Goal: Transaction & Acquisition: Purchase product/service

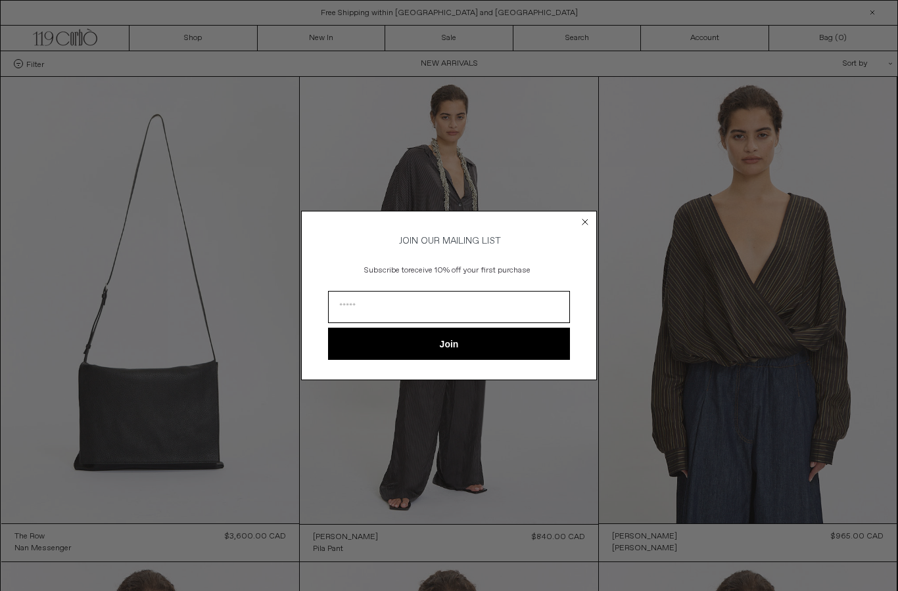
click at [588, 221] on circle "Close dialog" at bounding box center [585, 222] width 12 height 12
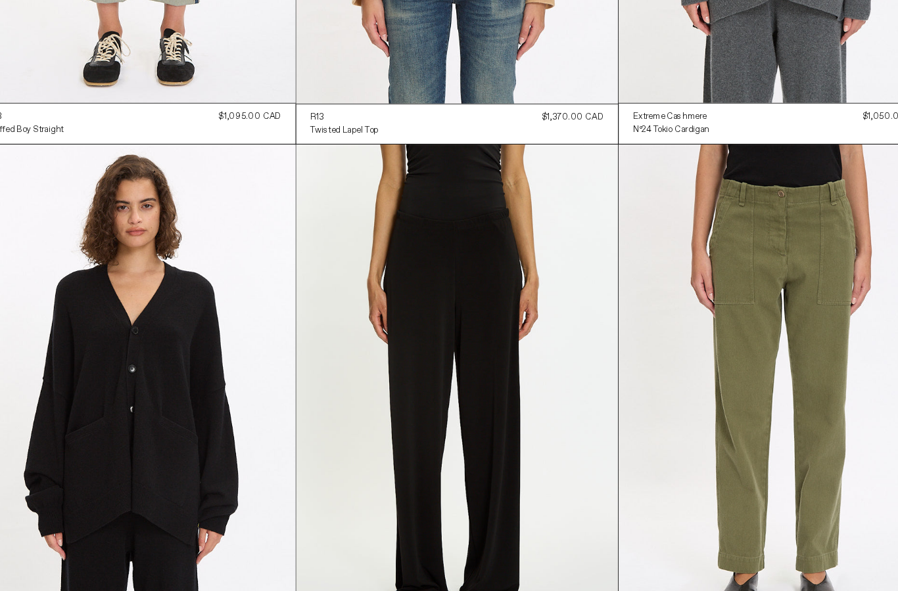
scroll to position [3340, 0]
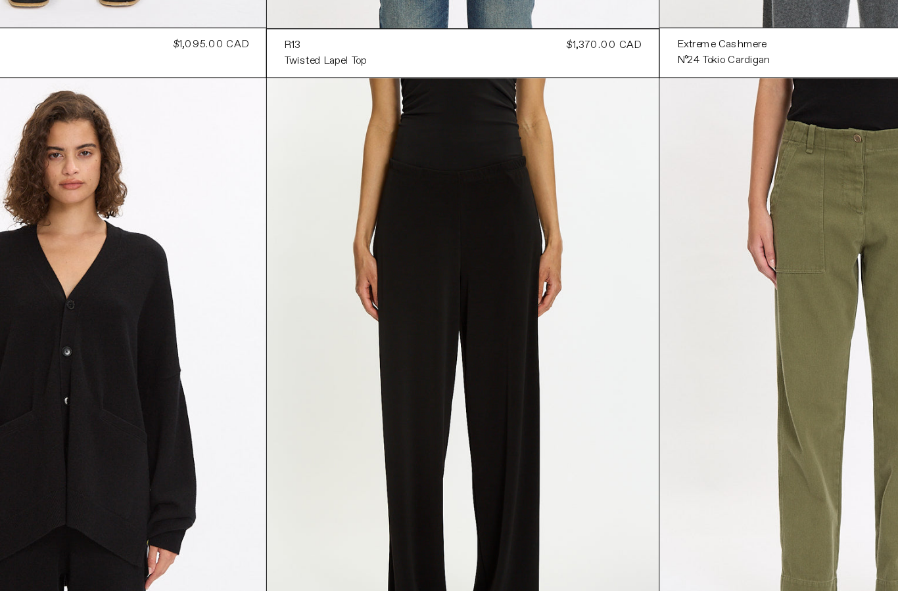
click at [365, 161] on at bounding box center [449, 358] width 298 height 448
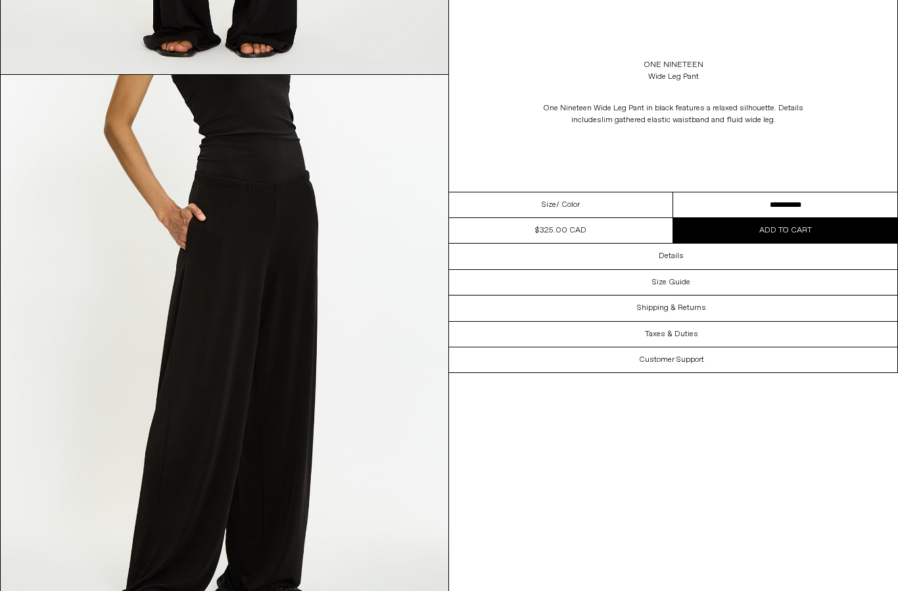
scroll to position [583, 0]
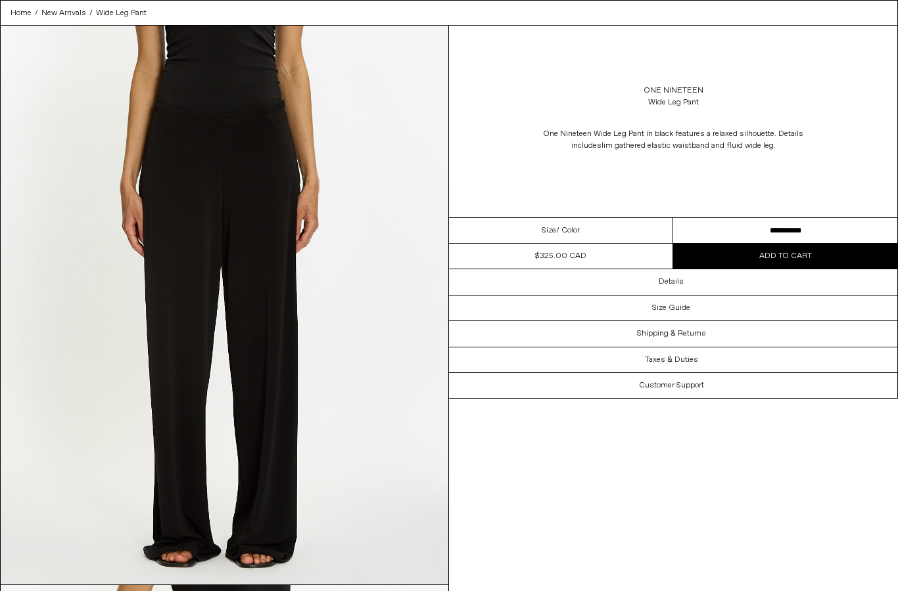
scroll to position [50, 0]
